Goal: Navigation & Orientation: Find specific page/section

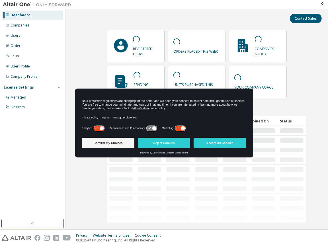
click at [301, 62] on div "Contact Sales registered users orders placed this week companies added pending …" at bounding box center [196, 119] width 257 height 215
